Goal: Download file/media

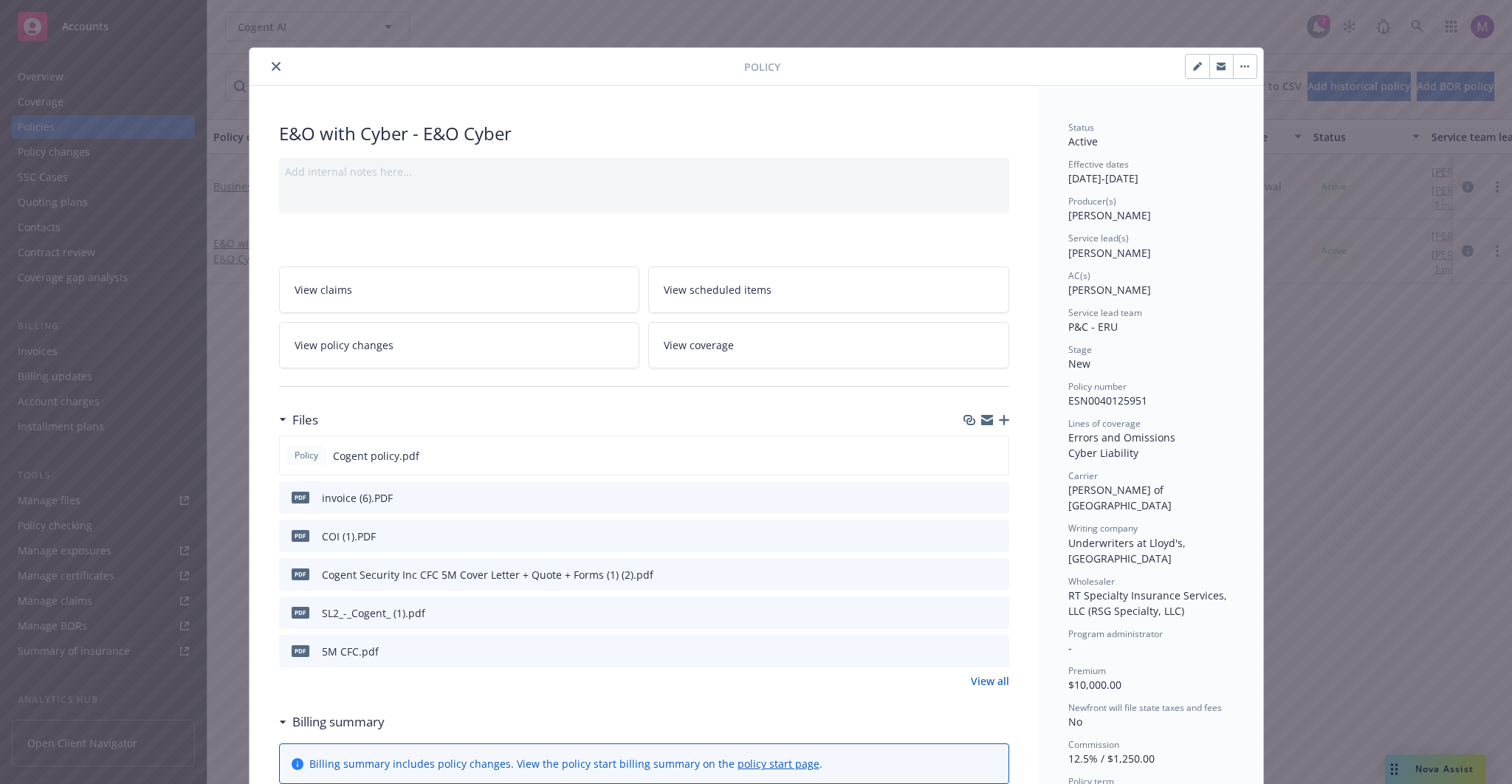
click at [275, 69] on icon "close" at bounding box center [276, 66] width 9 height 9
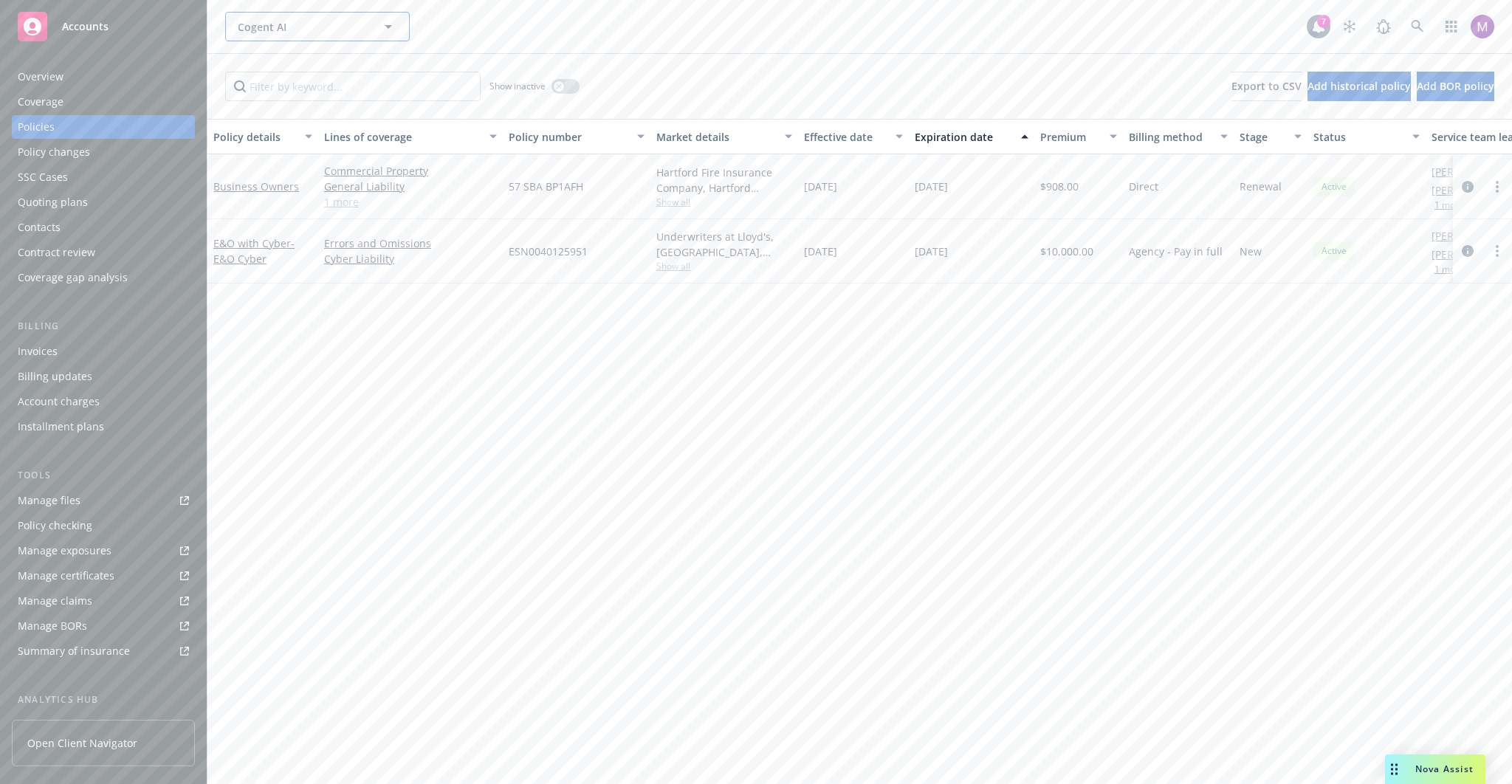
click at [282, 35] on button "Cogent AI" at bounding box center [317, 27] width 185 height 30
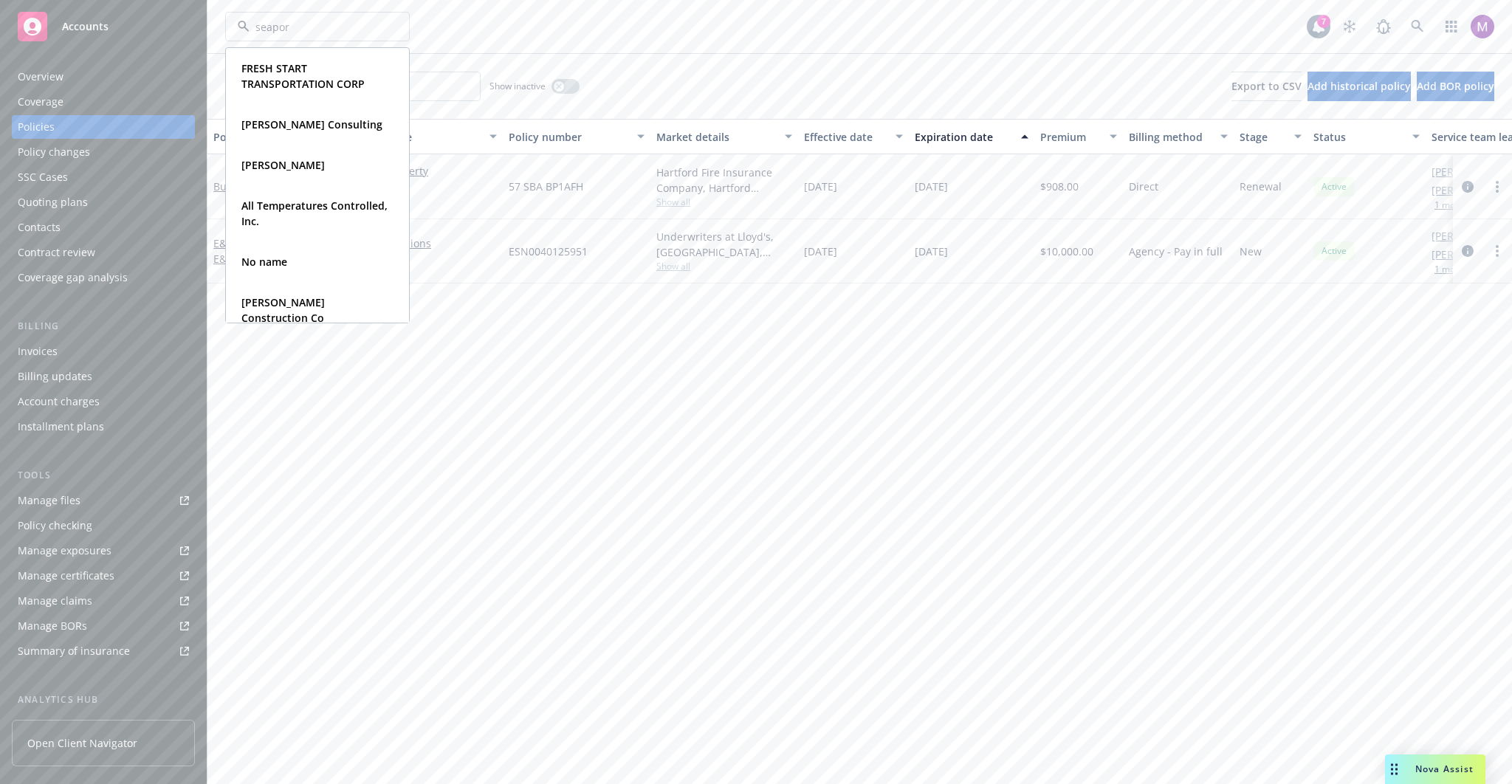
type input "seaport"
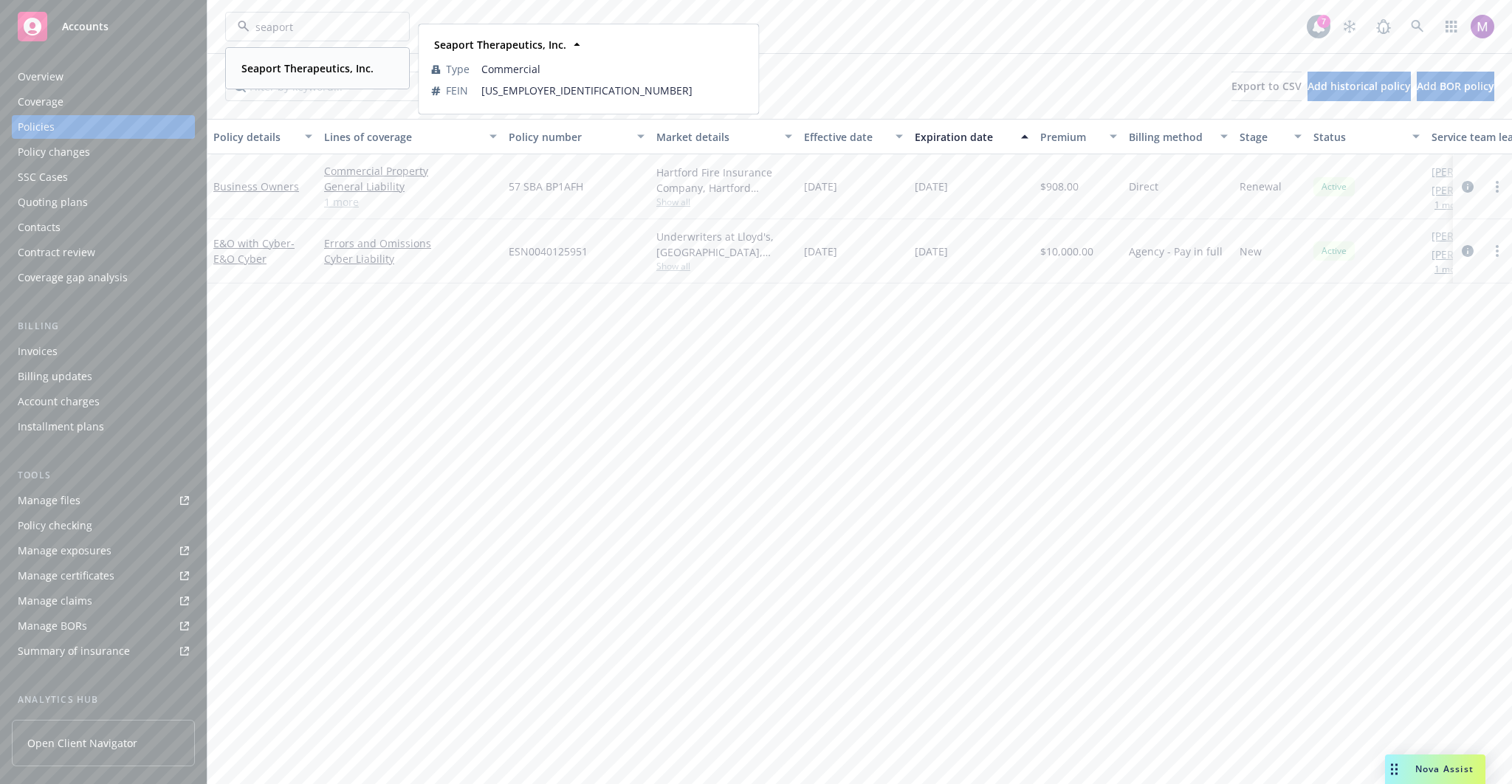
click at [289, 76] on div "Seaport Therapeutics, Inc." at bounding box center [306, 67] width 141 height 21
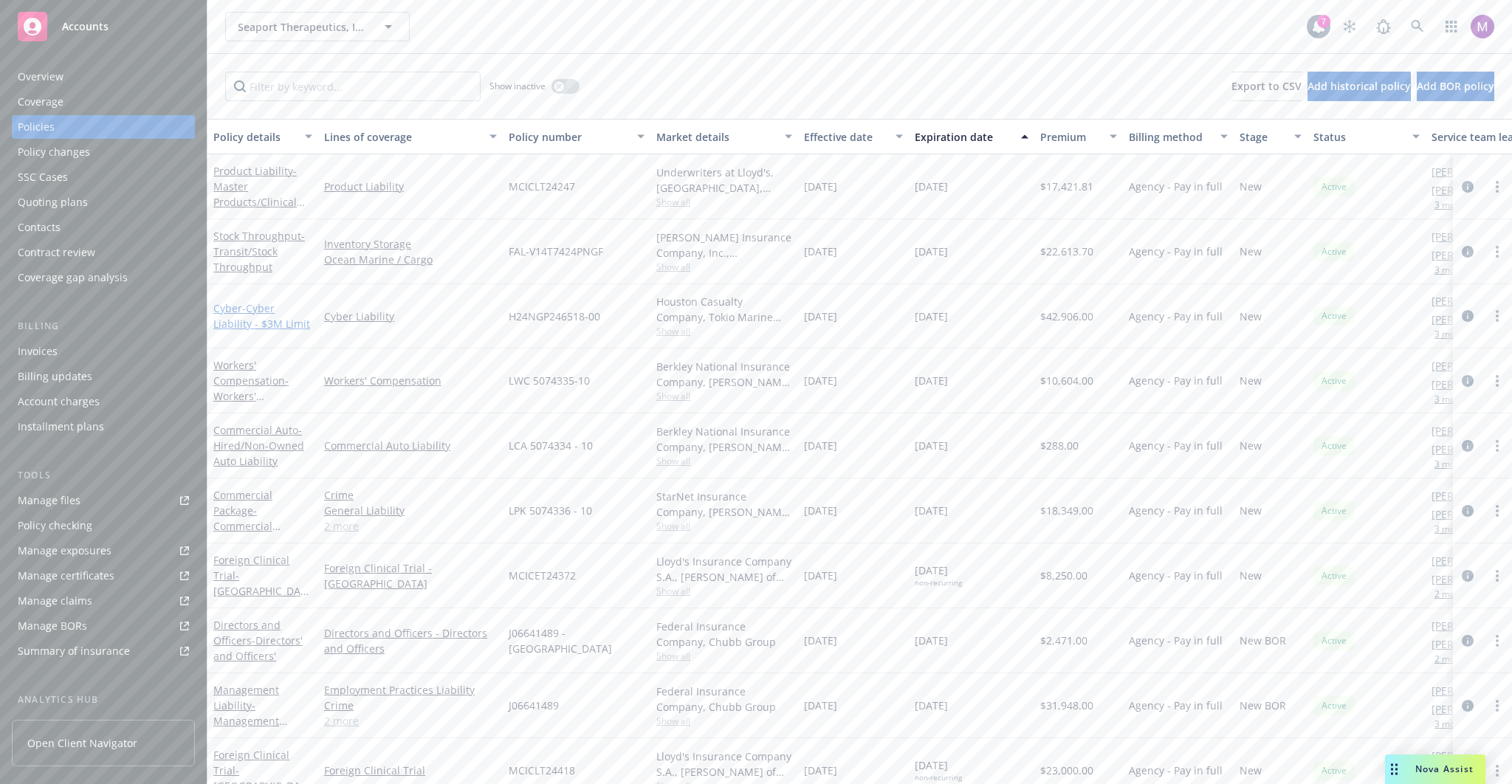
click at [269, 321] on span "- Cyber Liability - $3M Limit" at bounding box center [261, 316] width 96 height 30
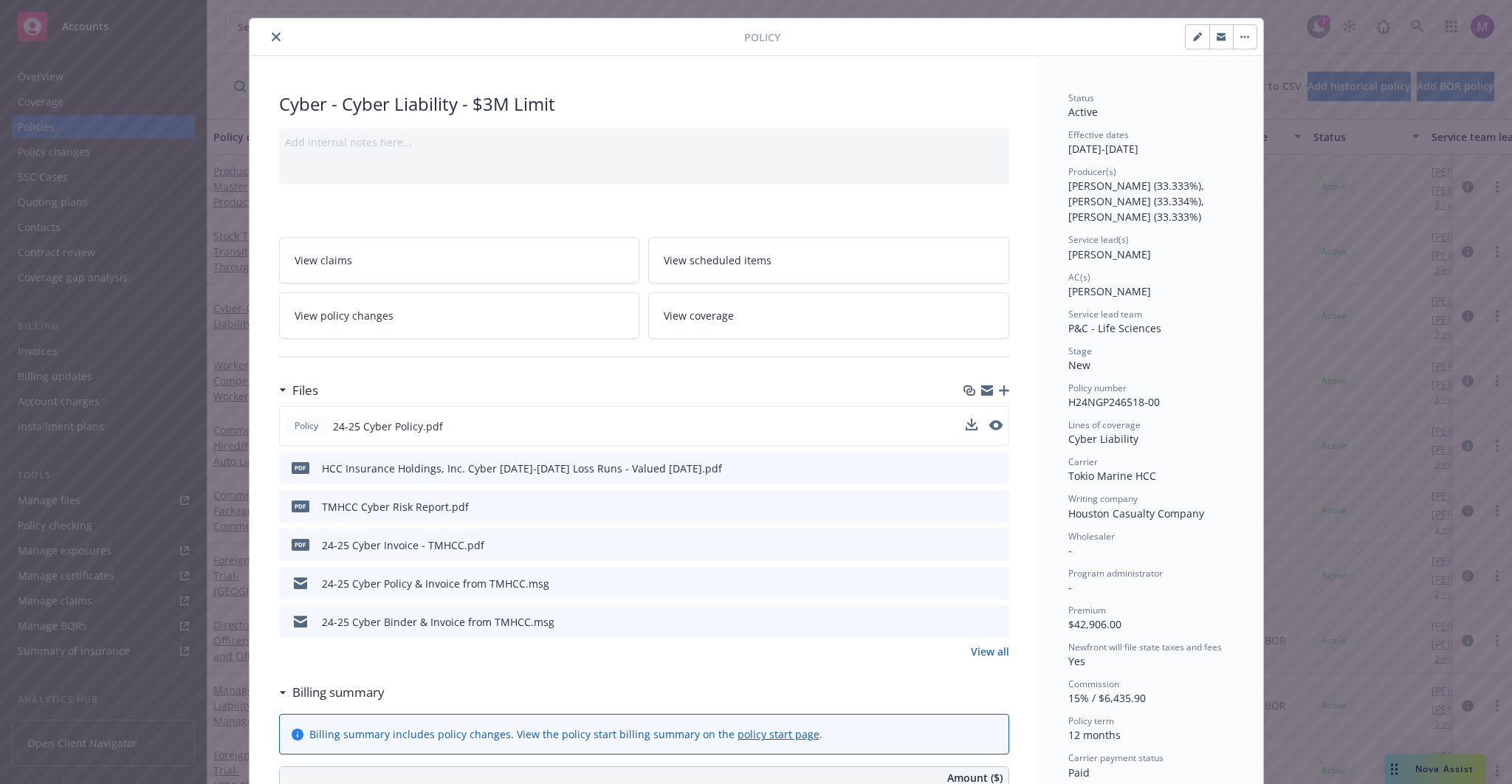
scroll to position [40, 0]
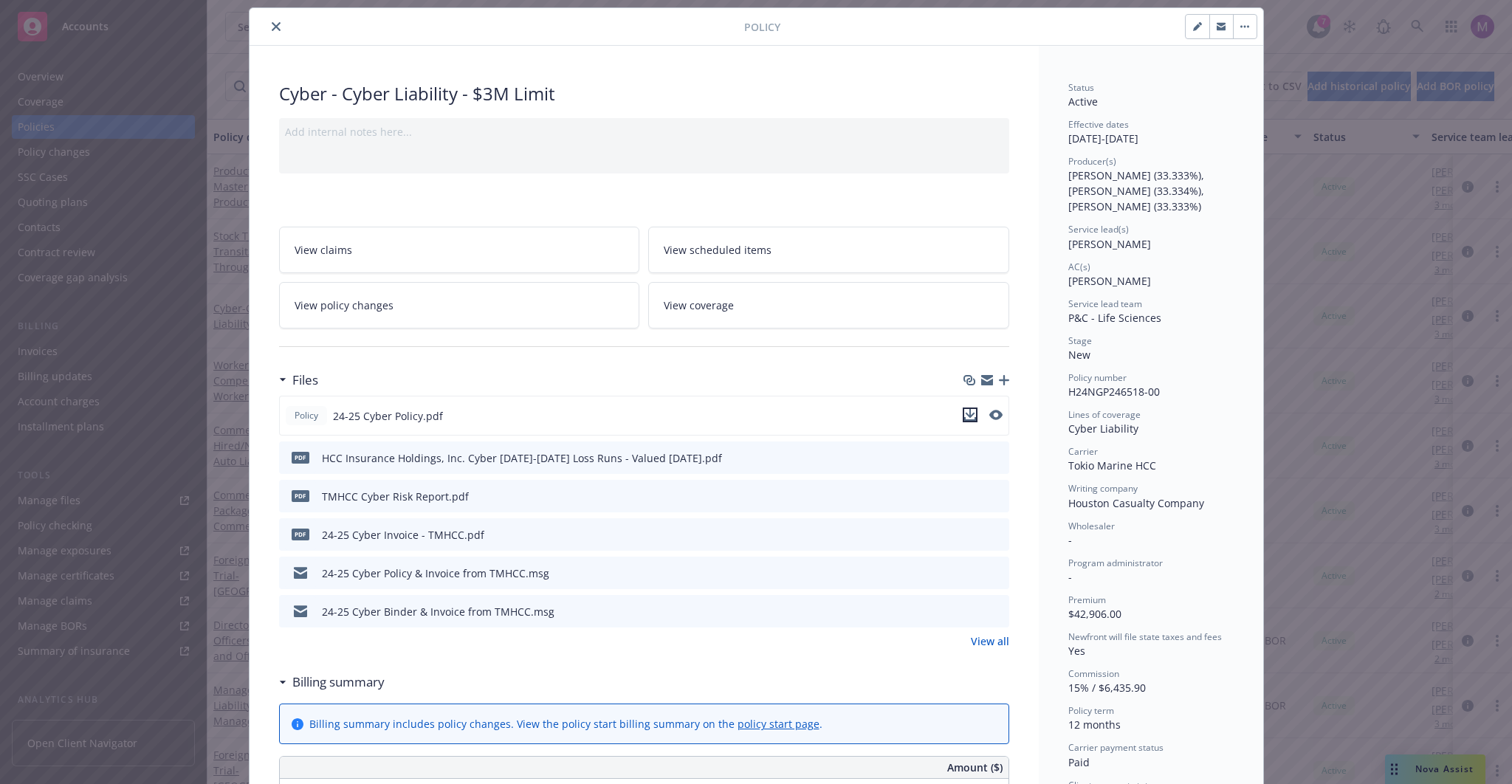
click at [968, 416] on icon "download file" at bounding box center [970, 414] width 12 height 12
click at [964, 417] on icon "download file" at bounding box center [970, 414] width 12 height 12
